Goal: Task Accomplishment & Management: Manage account settings

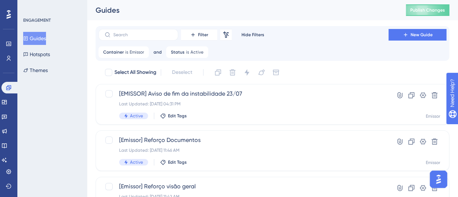
click at [33, 63] on div "Guides Hotspots Themes" at bounding box center [52, 54] width 59 height 45
click at [41, 57] on button "Hotspots" at bounding box center [36, 54] width 27 height 13
click at [45, 56] on button "Hotspots" at bounding box center [36, 54] width 27 height 13
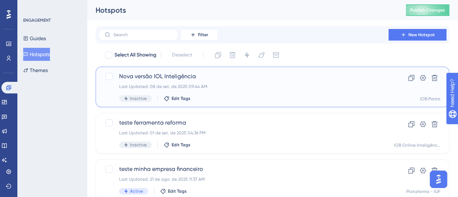
click at [238, 83] on div "Nova versão IOL Inteligência Last Updated: 08 de set. de 2025 09:44 AM Inactive…" at bounding box center [243, 87] width 249 height 30
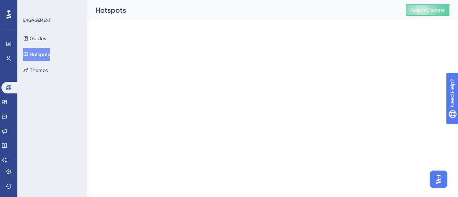
click at [45, 58] on button "Hotspots" at bounding box center [36, 54] width 27 height 13
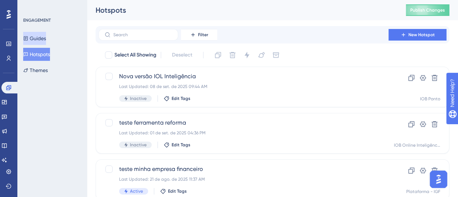
click at [42, 32] on button "Guides" at bounding box center [34, 38] width 23 height 13
click at [43, 37] on button "Guides" at bounding box center [34, 38] width 23 height 13
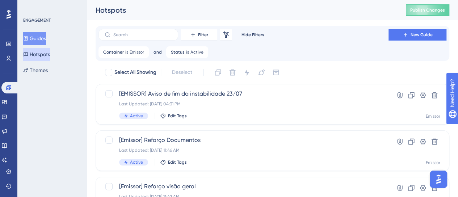
click at [43, 49] on button "Hotspots" at bounding box center [36, 54] width 27 height 13
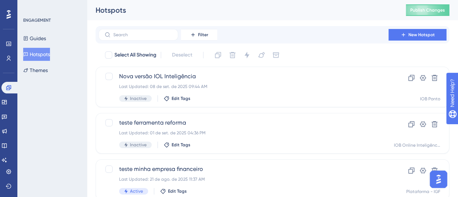
click at [44, 52] on button "Hotspots" at bounding box center [36, 54] width 27 height 13
click at [201, 38] on button "Filter" at bounding box center [199, 35] width 36 height 12
click at [215, 36] on button "Filter" at bounding box center [199, 35] width 36 height 12
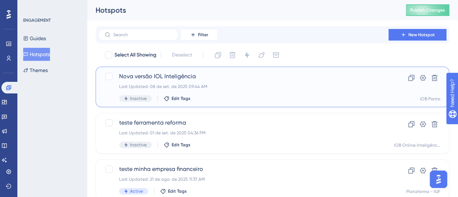
click at [200, 81] on div "Nova versão IOL Inteligência Last Updated: 08 de set. de 2025 09:44 AM Inactive…" at bounding box center [243, 87] width 249 height 30
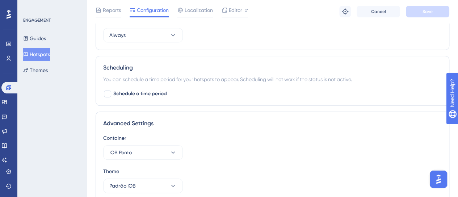
scroll to position [357, 0]
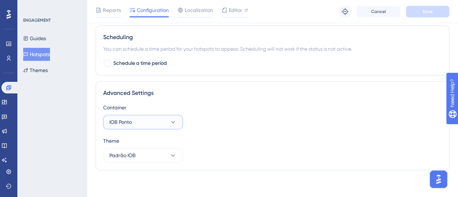
click at [145, 115] on button "IOB Ponto" at bounding box center [143, 122] width 80 height 14
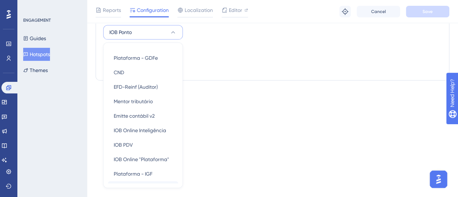
scroll to position [110, 0]
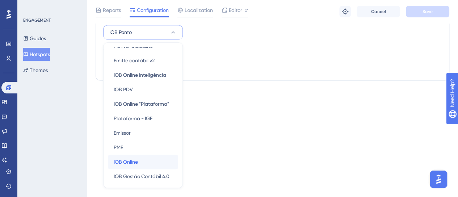
click at [134, 160] on span "IOB Online" at bounding box center [126, 162] width 24 height 9
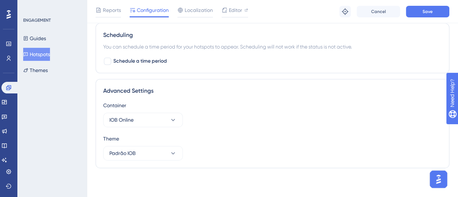
scroll to position [357, 0]
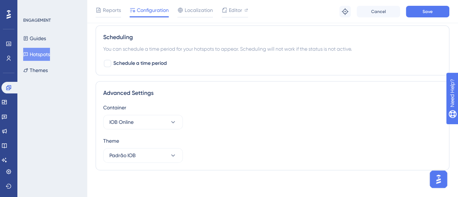
click at [395, 97] on div "Advanced Settings Container IOB Online Theme Padrão IOB" at bounding box center [273, 125] width 354 height 89
click at [425, 16] on button "Save" at bounding box center [427, 12] width 43 height 12
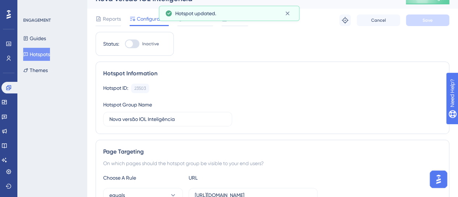
scroll to position [0, 0]
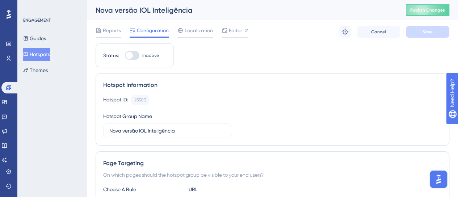
click at [138, 48] on div "Status: Inactive" at bounding box center [135, 55] width 78 height 24
click at [134, 54] on div at bounding box center [132, 55] width 14 height 9
click at [125, 55] on input "Inactive" at bounding box center [125, 55] width 0 height 0
checkbox input "true"
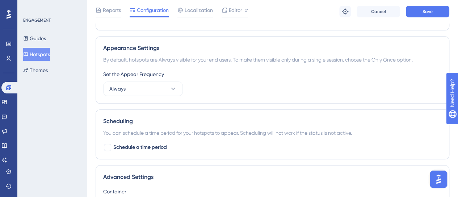
scroll to position [285, 0]
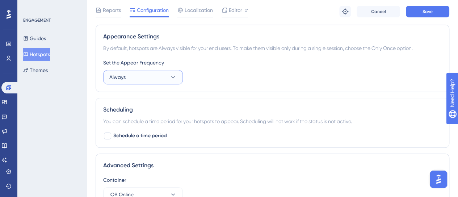
click at [139, 75] on button "Always" at bounding box center [143, 77] width 80 height 14
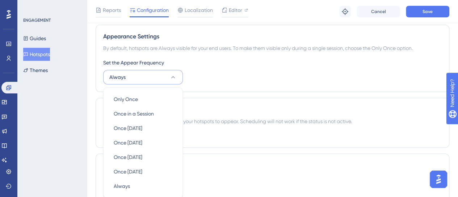
scroll to position [327, 0]
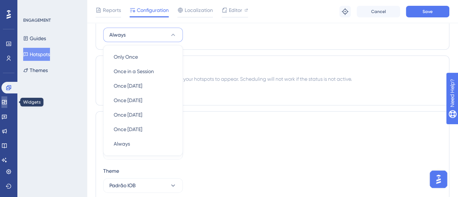
click at [7, 102] on link at bounding box center [4, 102] width 6 height 12
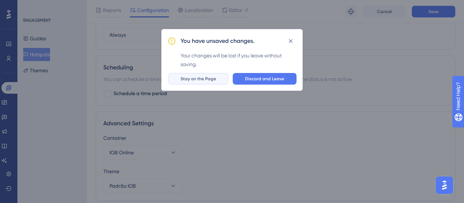
click at [198, 78] on span "Stay on the Page" at bounding box center [198, 79] width 36 height 6
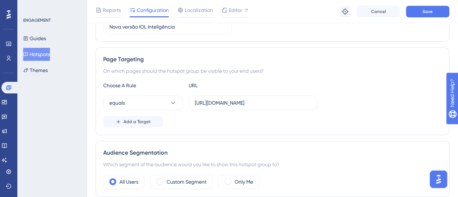
scroll to position [145, 0]
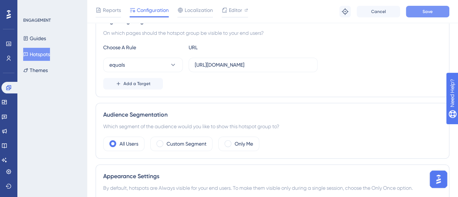
click at [429, 14] on span "Save" at bounding box center [428, 12] width 10 height 6
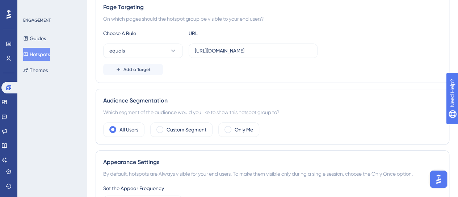
scroll to position [181, 0]
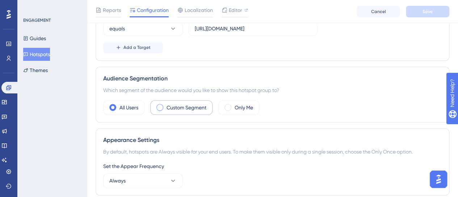
click at [187, 110] on div "Custom Segment" at bounding box center [181, 107] width 62 height 14
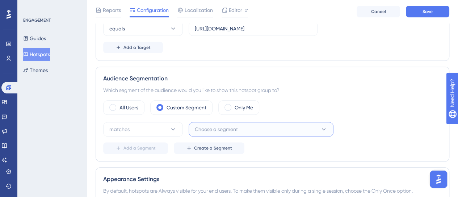
click at [221, 132] on span "Choose a segment" at bounding box center [216, 129] width 43 height 9
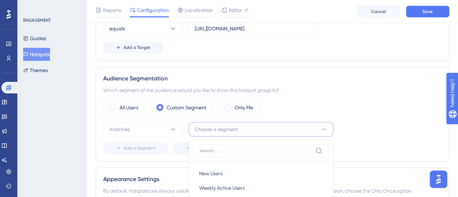
scroll to position [267, 0]
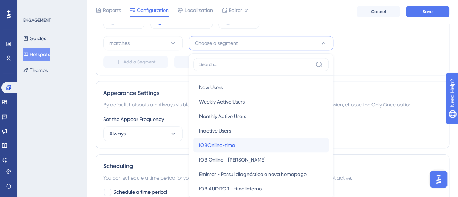
click at [256, 143] on div "IOBOnline-time IOBOnline-time" at bounding box center [261, 145] width 124 height 14
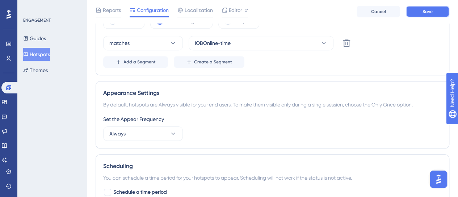
click at [410, 11] on button "Save" at bounding box center [427, 12] width 43 height 12
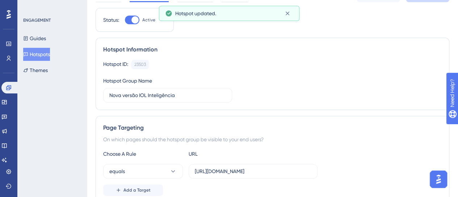
scroll to position [0, 0]
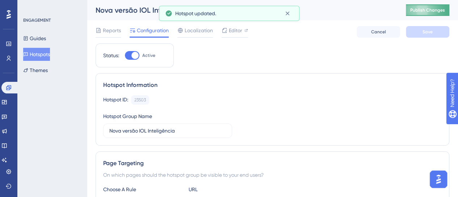
click at [443, 6] on button "Publish Changes" at bounding box center [427, 10] width 43 height 12
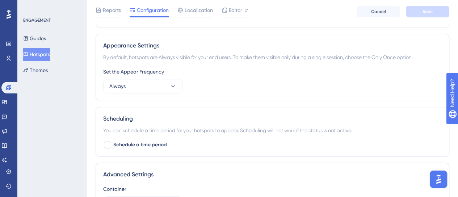
scroll to position [326, 0]
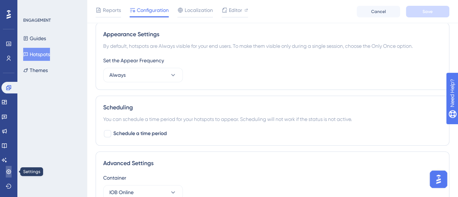
click at [7, 175] on link at bounding box center [9, 172] width 6 height 12
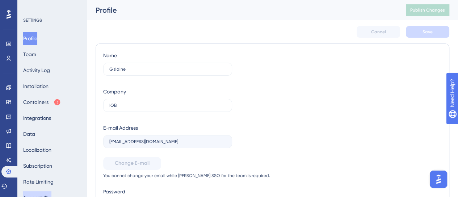
scroll to position [99, 0]
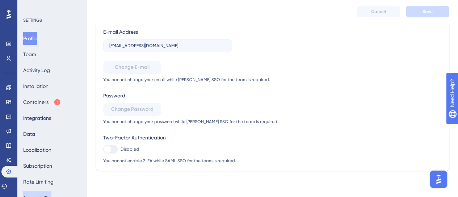
click at [44, 195] on button "Accessibility" at bounding box center [37, 197] width 28 height 13
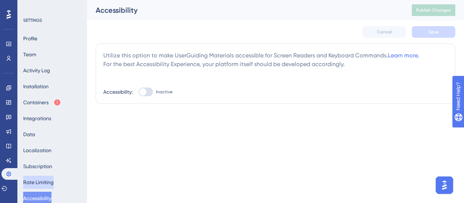
click at [47, 183] on button "Rate Limiting" at bounding box center [38, 181] width 30 height 13
click at [46, 182] on button "Rate Limiting" at bounding box center [38, 181] width 30 height 13
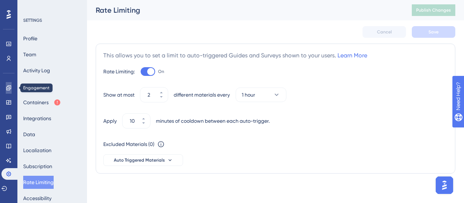
click at [7, 84] on link at bounding box center [9, 88] width 6 height 12
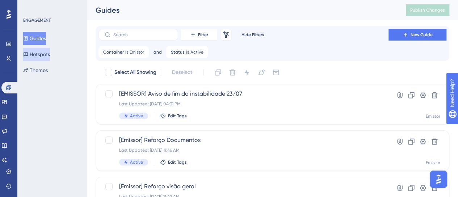
click at [47, 56] on button "Hotspots" at bounding box center [36, 54] width 27 height 13
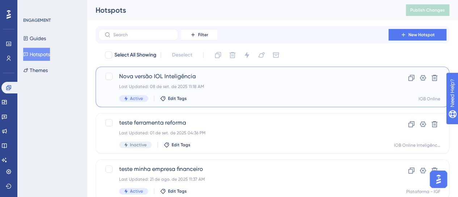
click at [201, 74] on span "Nova versão IOL Inteligência" at bounding box center [243, 76] width 249 height 9
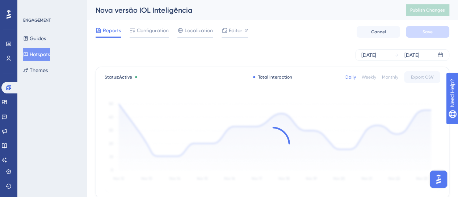
click at [151, 30] on span "Configuration" at bounding box center [153, 30] width 32 height 9
click at [144, 29] on span "Configuration" at bounding box center [153, 30] width 32 height 9
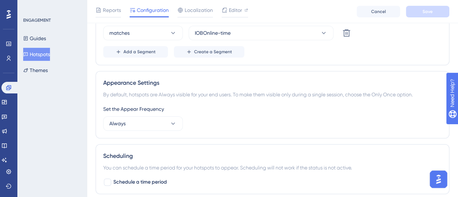
scroll to position [290, 0]
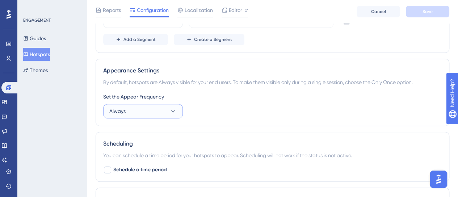
click at [124, 107] on span "Always" at bounding box center [117, 111] width 16 height 9
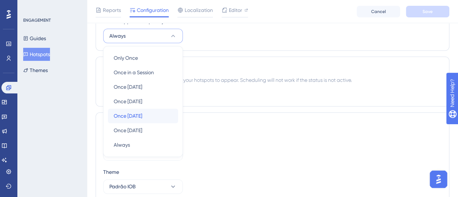
click at [142, 116] on span "Once [DATE]" at bounding box center [128, 116] width 29 height 9
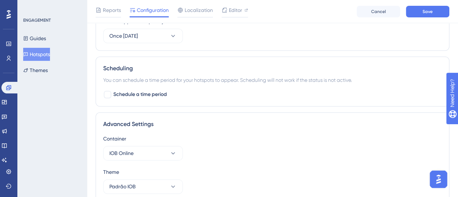
scroll to position [324, 0]
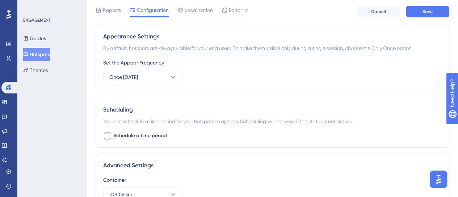
click at [148, 133] on span "Schedule a time period" at bounding box center [140, 136] width 54 height 9
checkbox input "true"
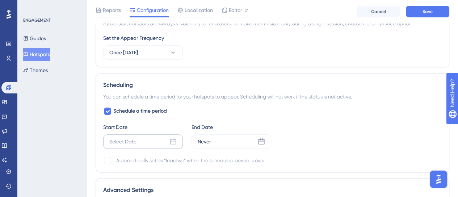
scroll to position [360, 0]
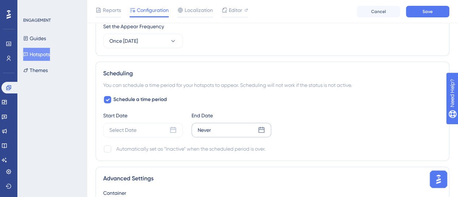
click at [263, 126] on icon at bounding box center [261, 129] width 7 height 7
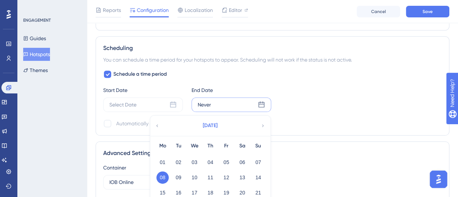
scroll to position [396, 0]
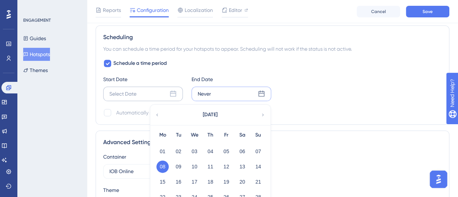
click at [146, 93] on div "Select Date" at bounding box center [143, 94] width 80 height 14
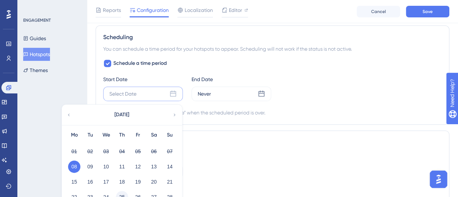
scroll to position [446, 0]
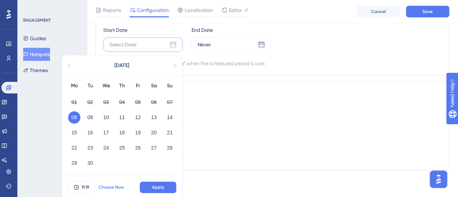
click at [107, 185] on span "Choose Now" at bounding box center [111, 187] width 25 height 6
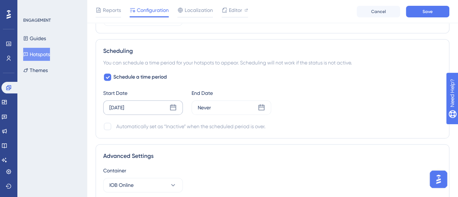
scroll to position [373, 0]
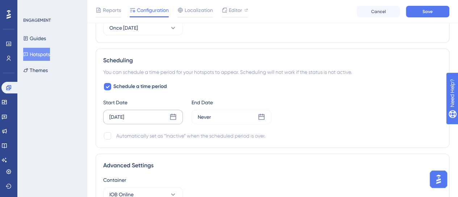
click at [238, 102] on div "End Date" at bounding box center [232, 102] width 80 height 9
click at [235, 111] on div "Never" at bounding box center [232, 117] width 80 height 14
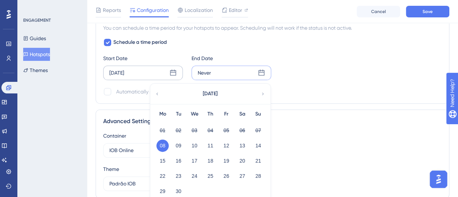
scroll to position [446, 0]
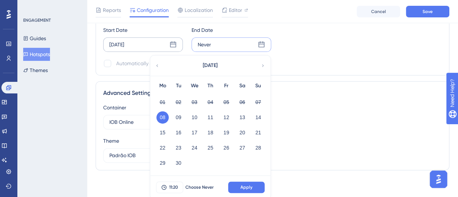
click at [264, 64] on icon at bounding box center [262, 65] width 5 height 7
click at [192, 116] on button "08" at bounding box center [194, 117] width 12 height 12
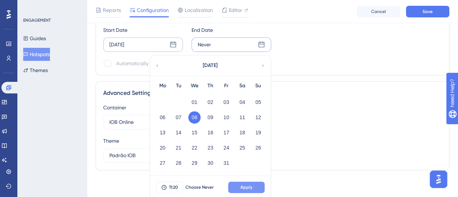
click at [244, 184] on span "Apply" at bounding box center [247, 187] width 12 height 6
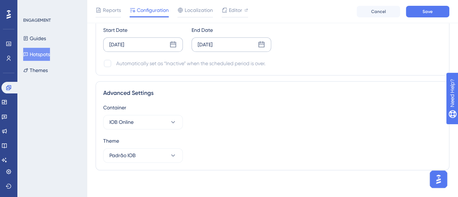
click at [324, 129] on div "Container IOB Online Theme Padrão IOB" at bounding box center [272, 132] width 339 height 59
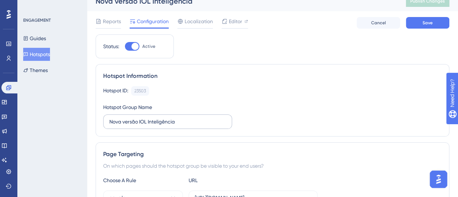
scroll to position [0, 0]
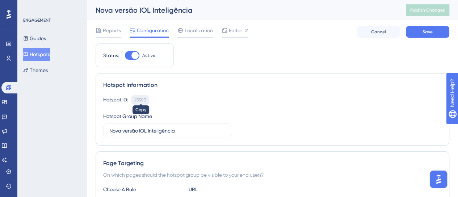
click at [144, 100] on div "23503" at bounding box center [140, 100] width 12 height 6
copy div "23503"
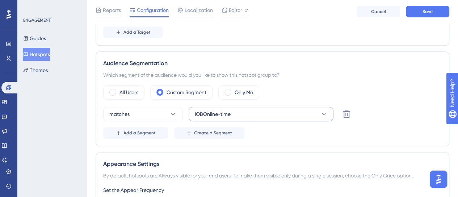
scroll to position [181, 0]
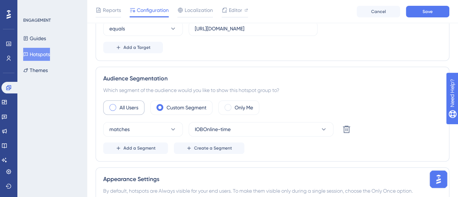
click at [128, 105] on label "All Users" at bounding box center [129, 107] width 19 height 9
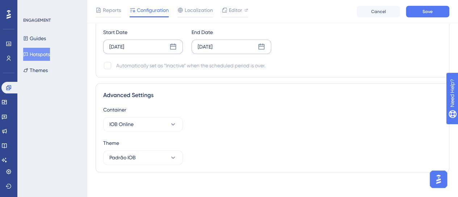
scroll to position [406, 0]
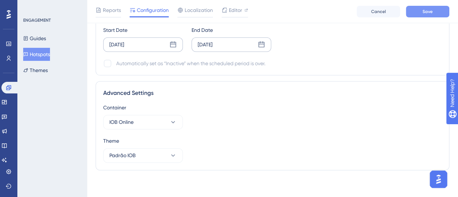
click at [418, 12] on button "Save" at bounding box center [427, 12] width 43 height 12
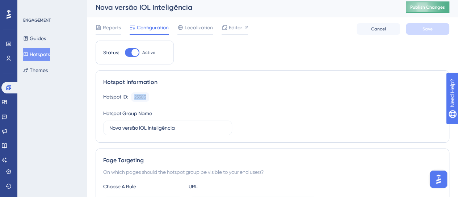
scroll to position [0, 0]
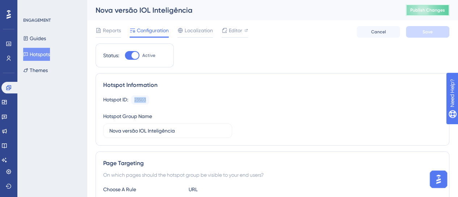
click at [440, 8] on span "Publish Changes" at bounding box center [427, 10] width 35 height 6
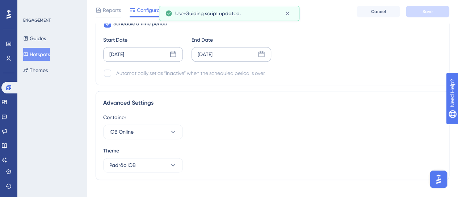
scroll to position [398, 0]
